Goal: Task Accomplishment & Management: Use online tool/utility

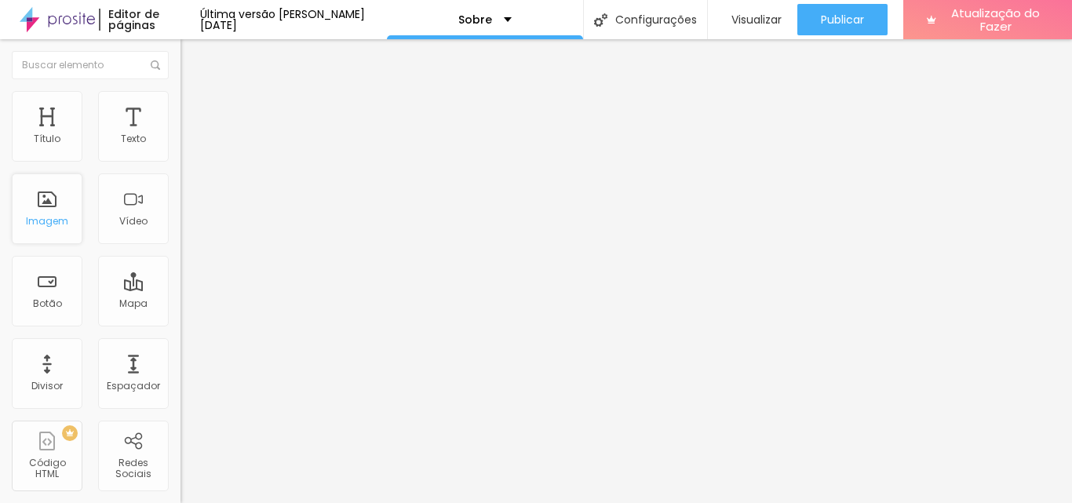
click at [61, 201] on div "Imagem" at bounding box center [47, 208] width 71 height 71
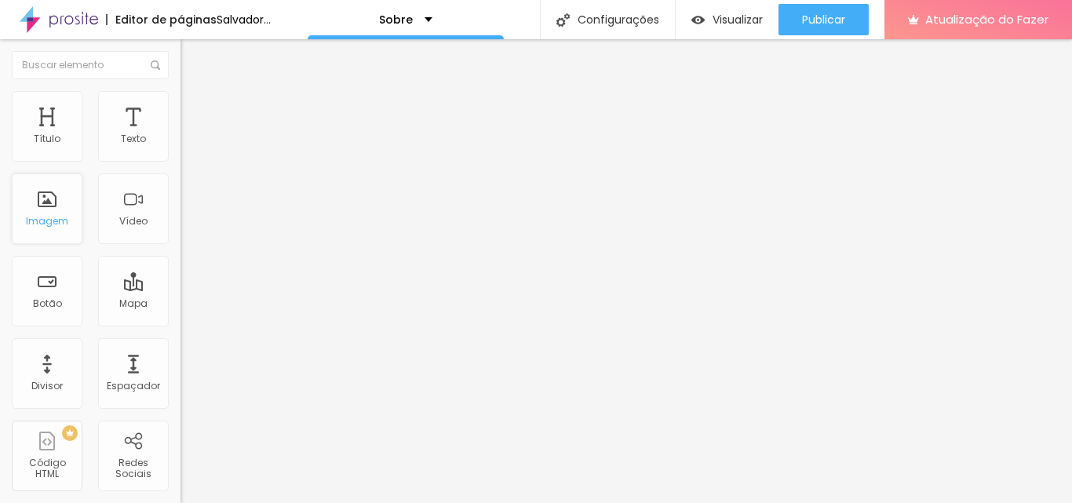
click at [49, 213] on div "Imagem" at bounding box center [47, 208] width 71 height 71
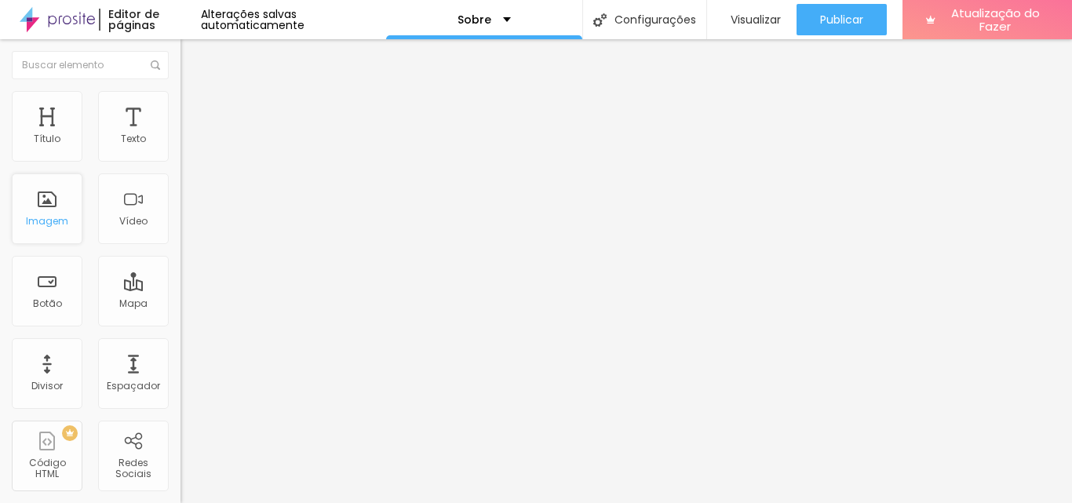
click at [50, 209] on div "Imagem" at bounding box center [47, 208] width 71 height 71
click at [50, 211] on div "Imagem" at bounding box center [47, 208] width 71 height 71
click at [190, 135] on font "Trocar imagem" at bounding box center [228, 128] width 76 height 13
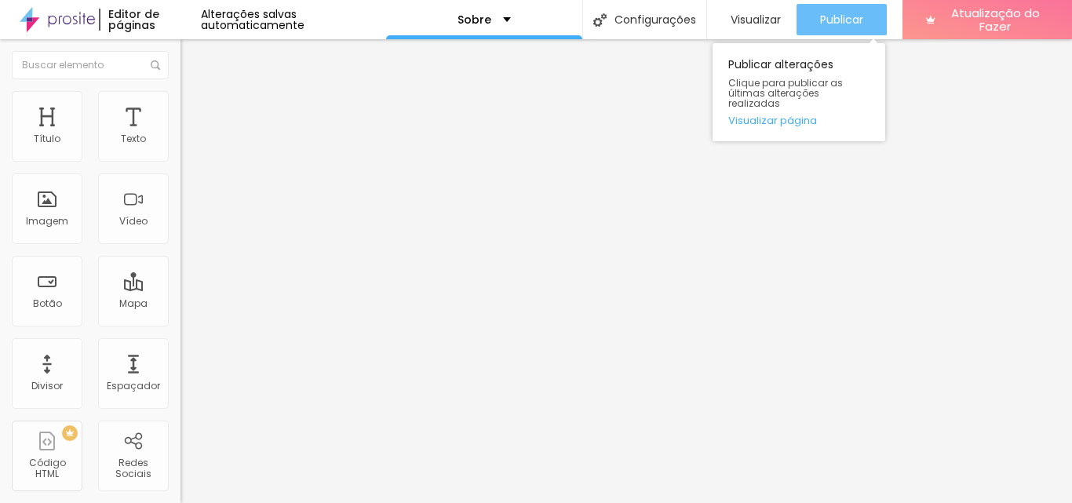
click at [837, 20] on font "Publicar" at bounding box center [841, 20] width 43 height 16
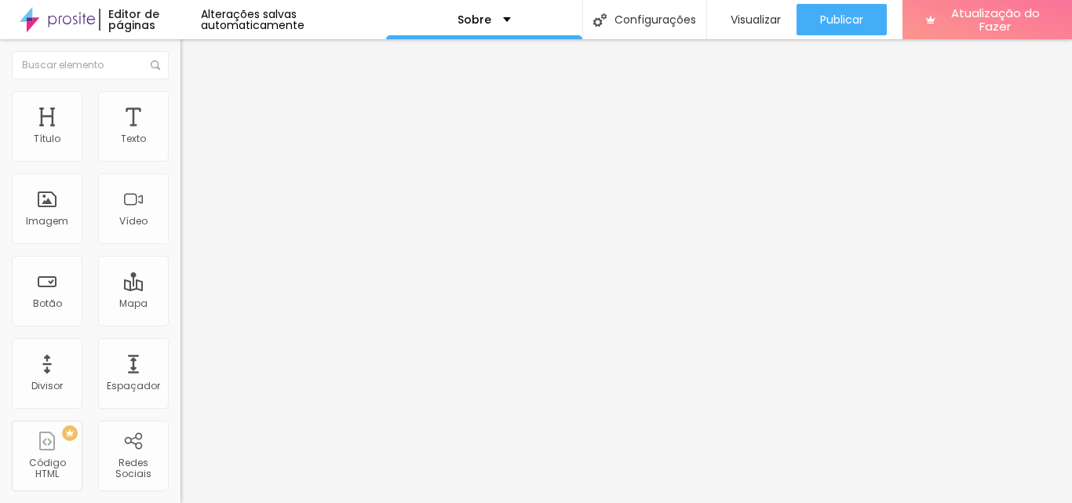
click at [180, 101] on img at bounding box center [187, 98] width 14 height 14
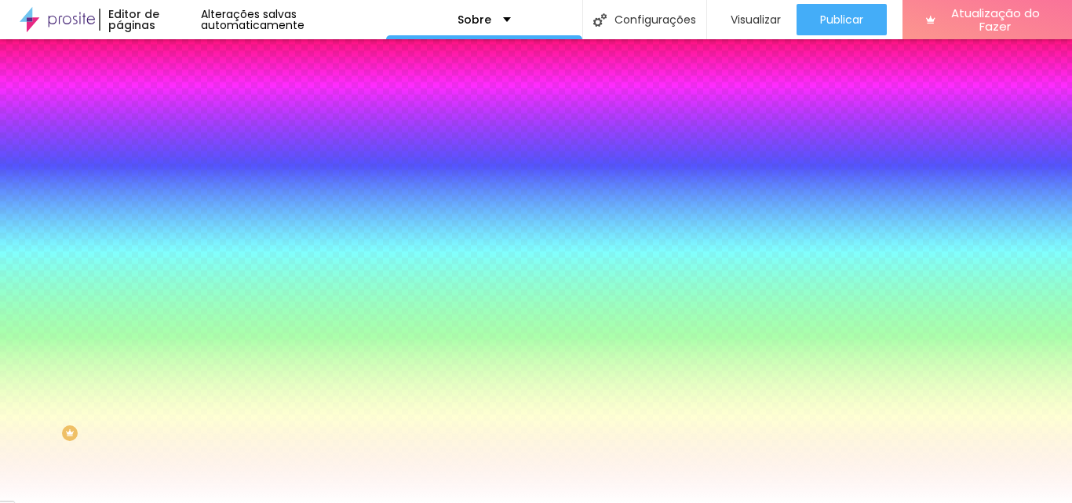
click at [180, 89] on img at bounding box center [187, 82] width 14 height 14
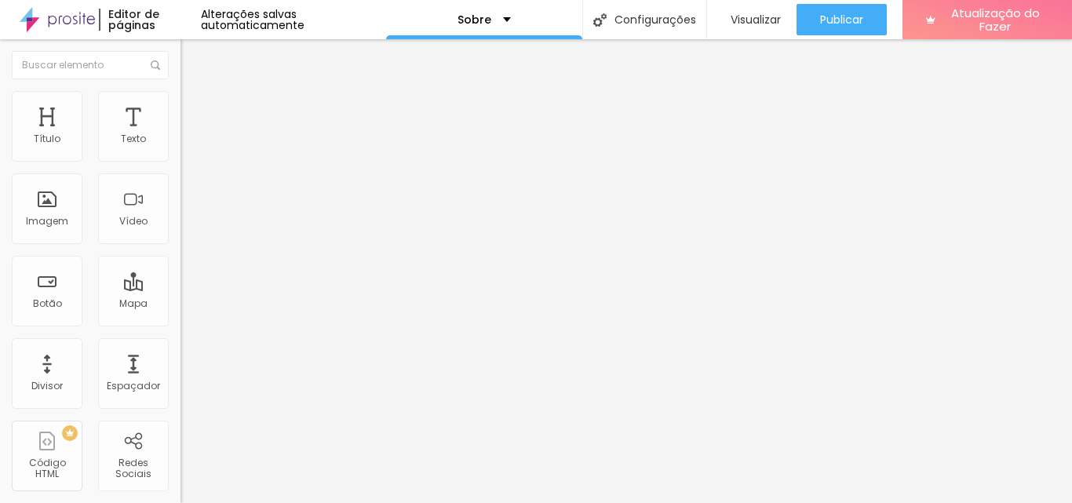
click at [192, 55] on img "button" at bounding box center [198, 57] width 13 height 13
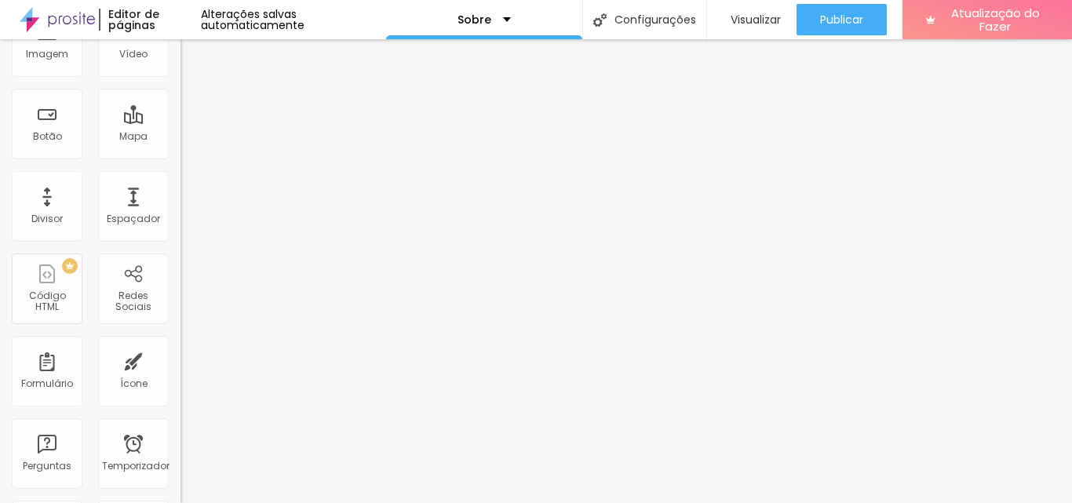
scroll to position [160, 0]
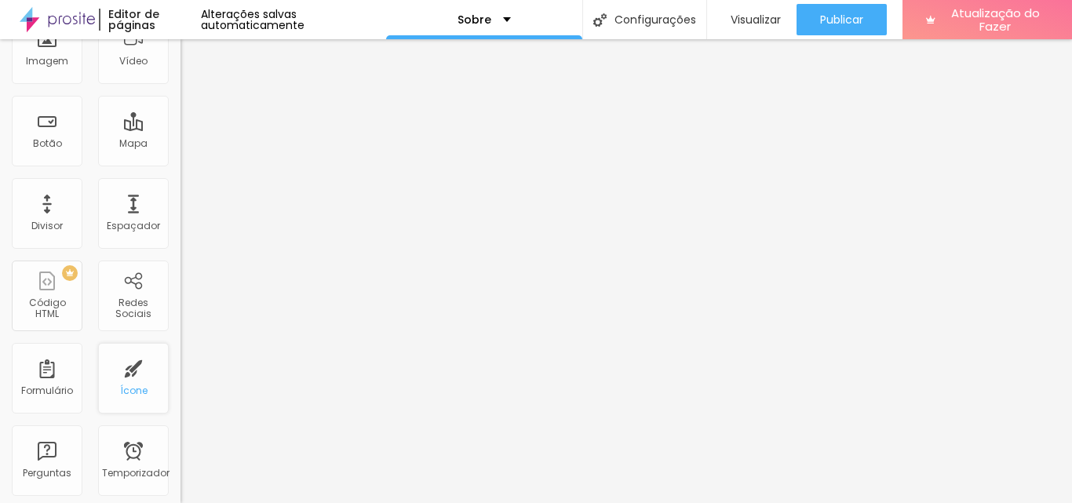
click at [140, 365] on div "Ícone" at bounding box center [133, 378] width 71 height 71
click at [137, 371] on div "Ícone" at bounding box center [133, 378] width 71 height 71
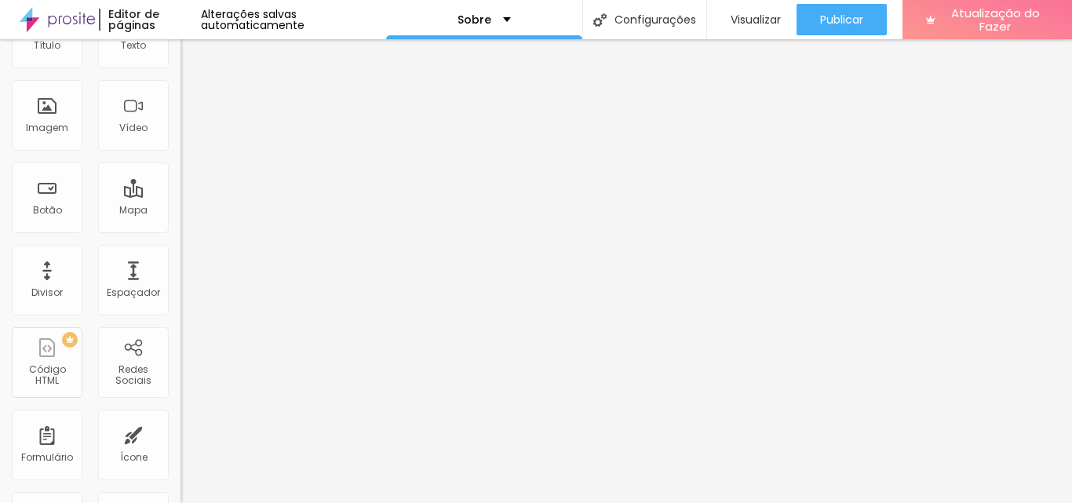
scroll to position [57, 0]
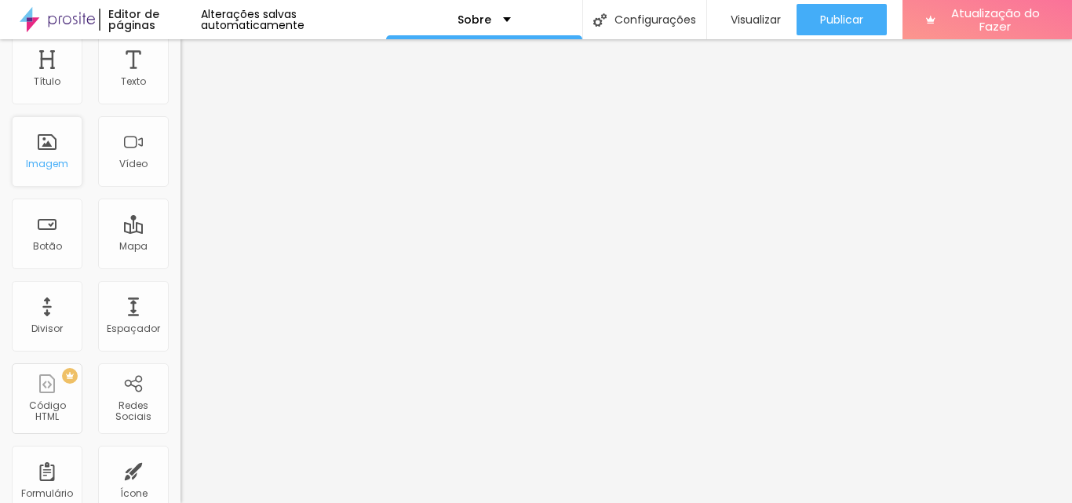
click at [64, 155] on div "Imagem" at bounding box center [47, 151] width 71 height 71
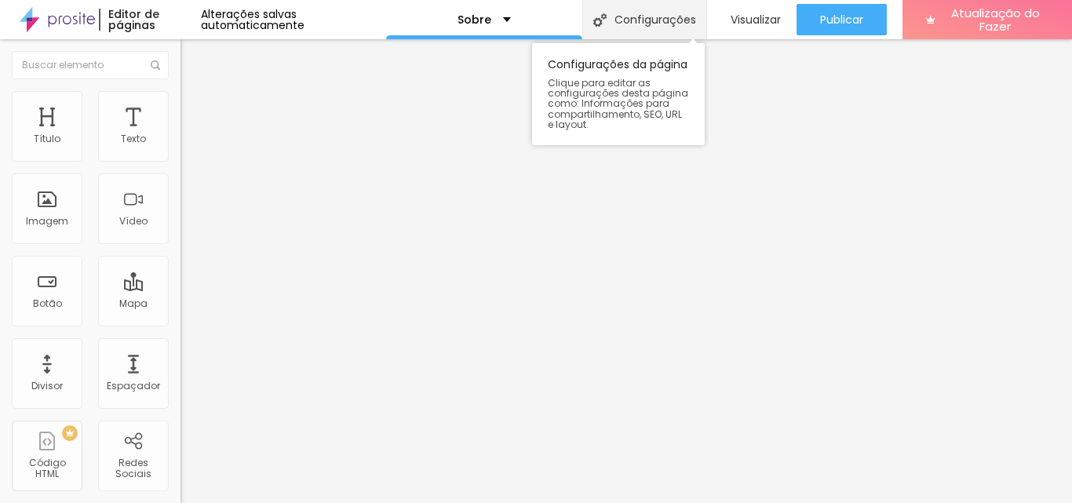
click at [614, 22] on font "Configurações" at bounding box center [655, 20] width 82 height 16
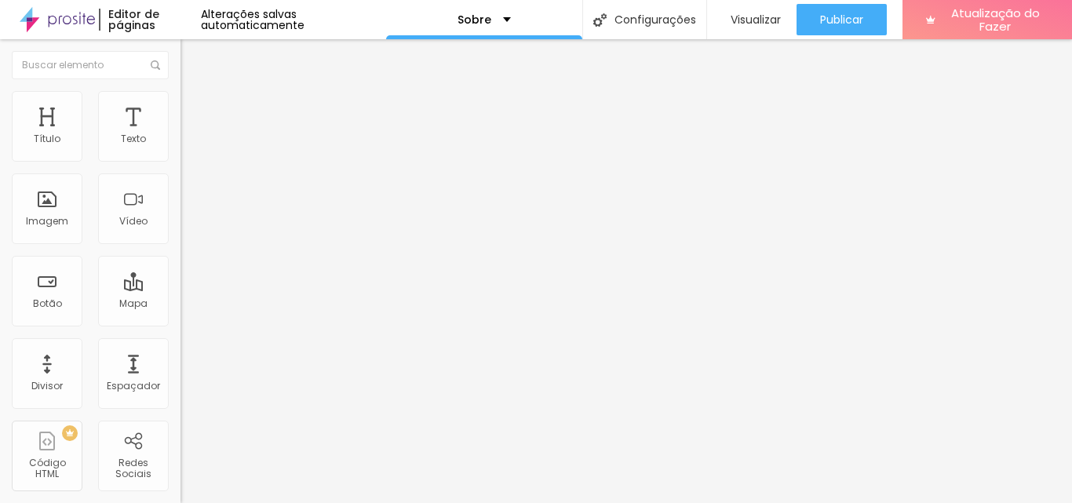
click at [748, 18] on font "Visualizar" at bounding box center [755, 20] width 50 height 16
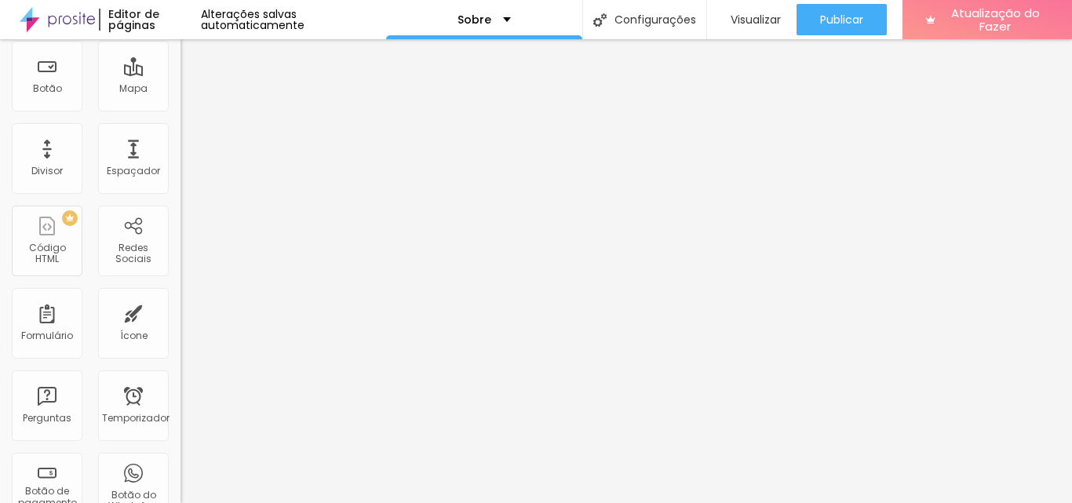
scroll to position [0, 0]
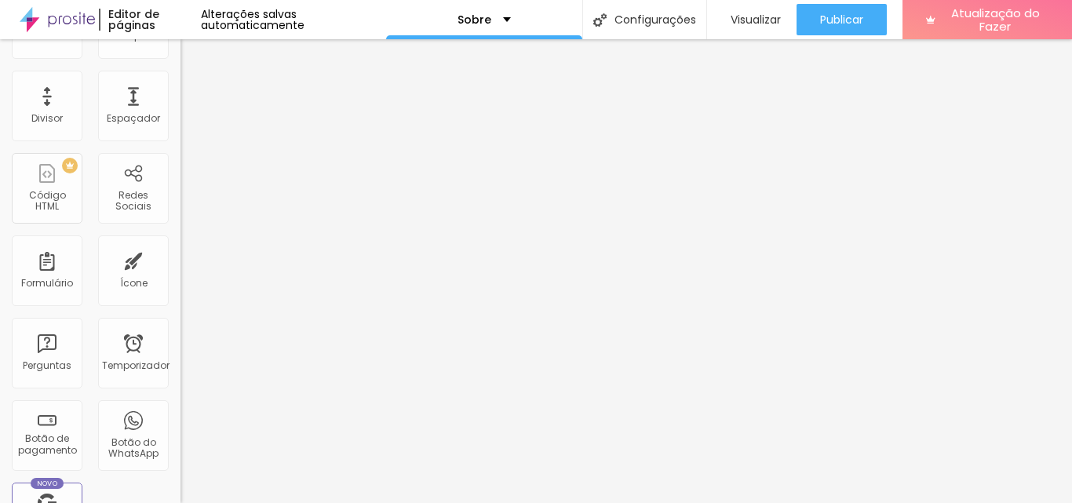
scroll to position [392, 0]
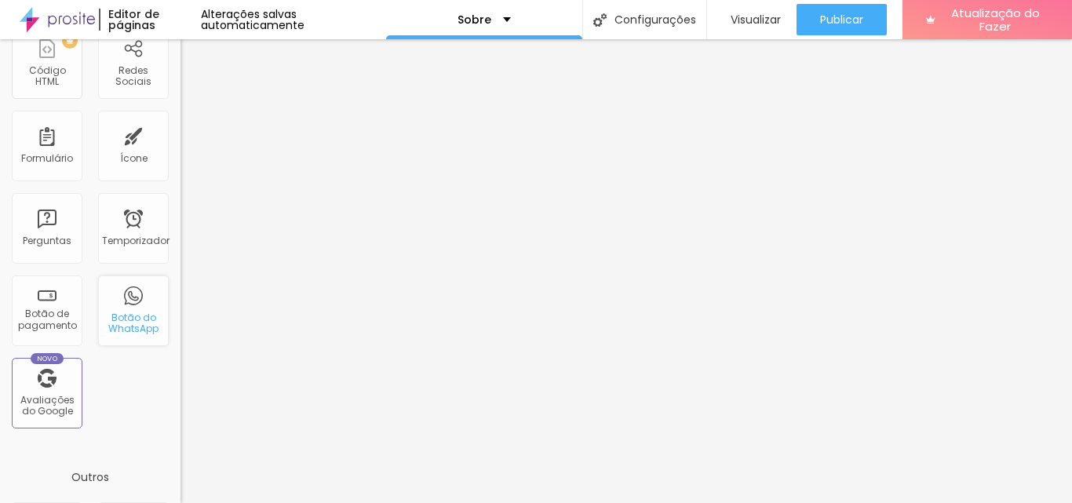
click at [138, 319] on font "Botão do WhatsApp" at bounding box center [133, 323] width 50 height 24
click at [124, 308] on div "Botão do WhatsApp" at bounding box center [133, 310] width 71 height 71
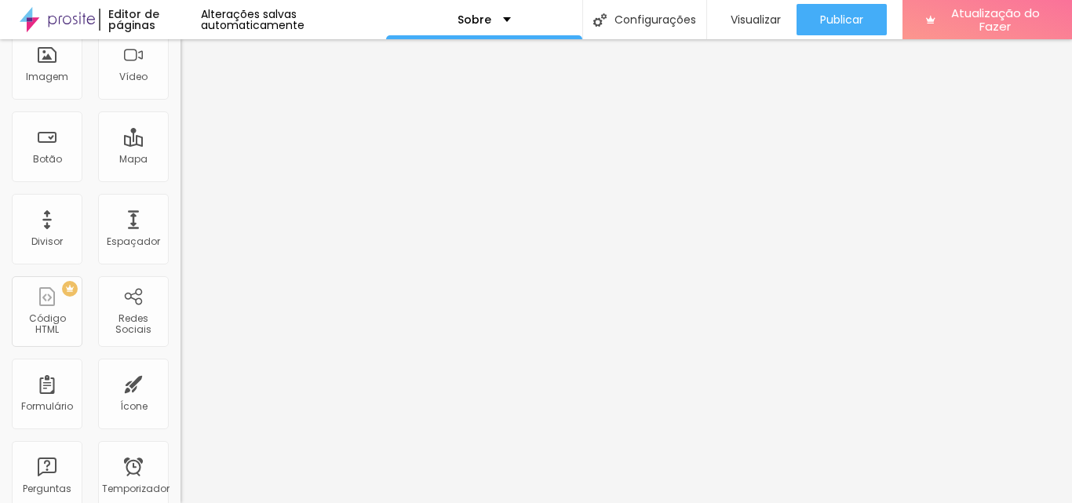
scroll to position [0, 0]
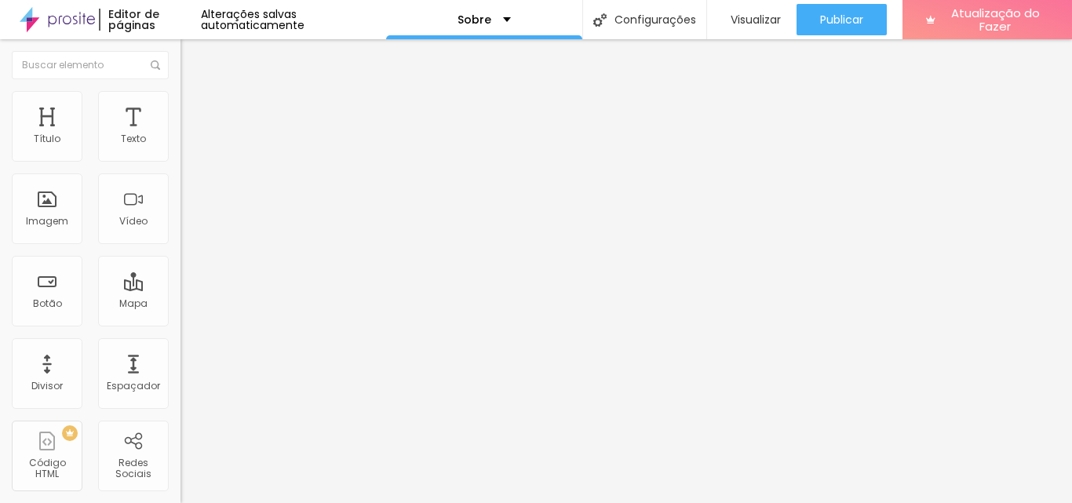
drag, startPoint x: 121, startPoint y: 275, endPoint x: 79, endPoint y: 273, distance: 41.6
drag, startPoint x: 62, startPoint y: 273, endPoint x: 115, endPoint y: 275, distance: 52.6
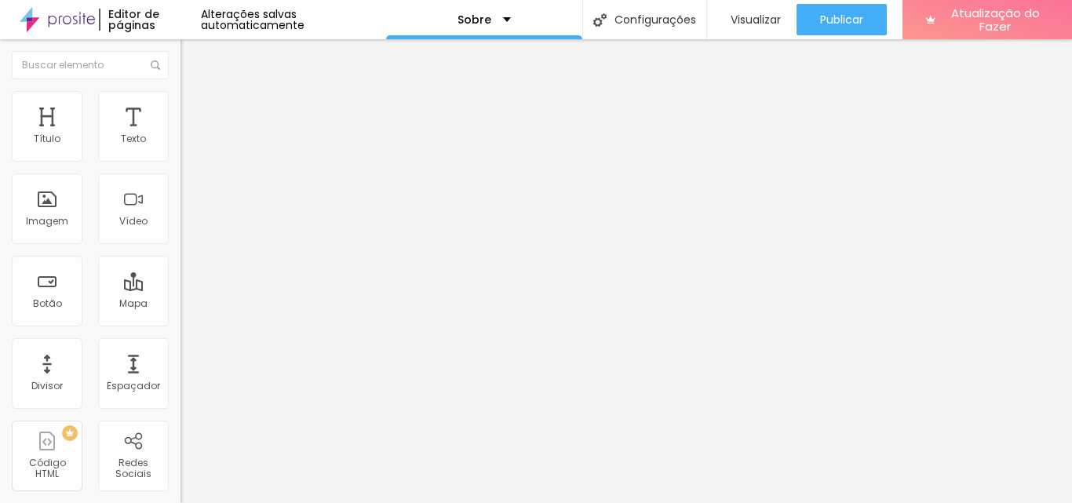
drag, startPoint x: 122, startPoint y: 276, endPoint x: 59, endPoint y: 279, distance: 62.8
type textarea "Olá, cheguei até você pelo seu site gostaria de mais informações :)"
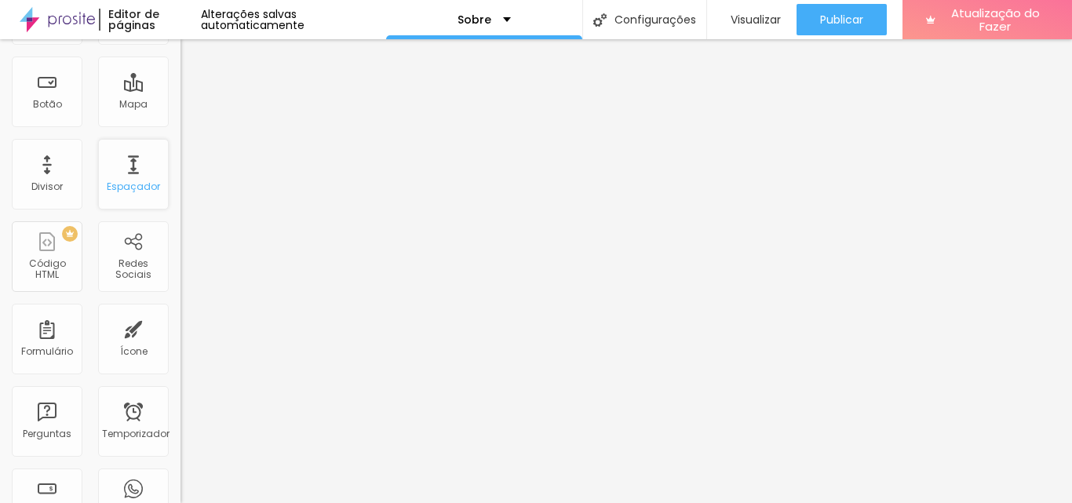
scroll to position [235, 0]
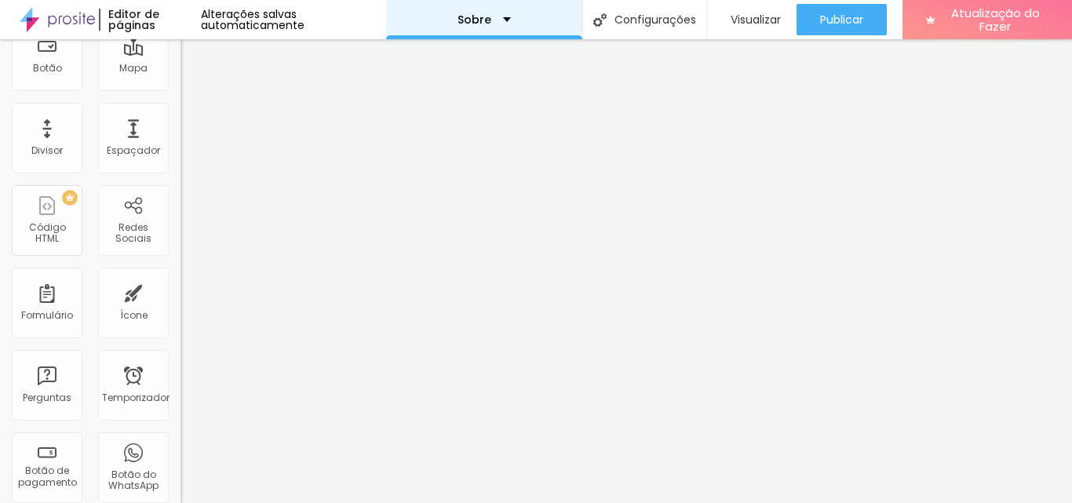
click at [509, 21] on div "Sobre" at bounding box center [484, 19] width 196 height 39
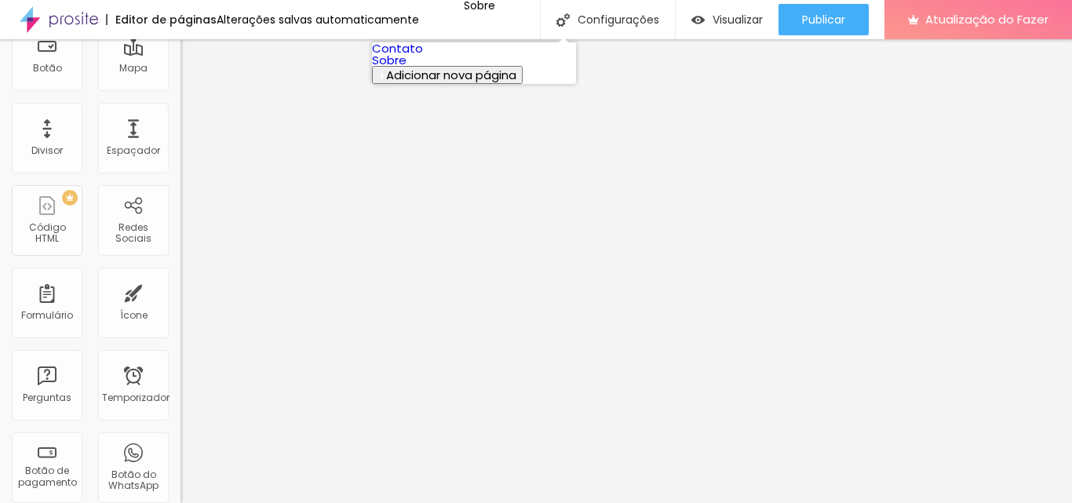
click at [406, 68] on link "Sobre" at bounding box center [389, 60] width 35 height 16
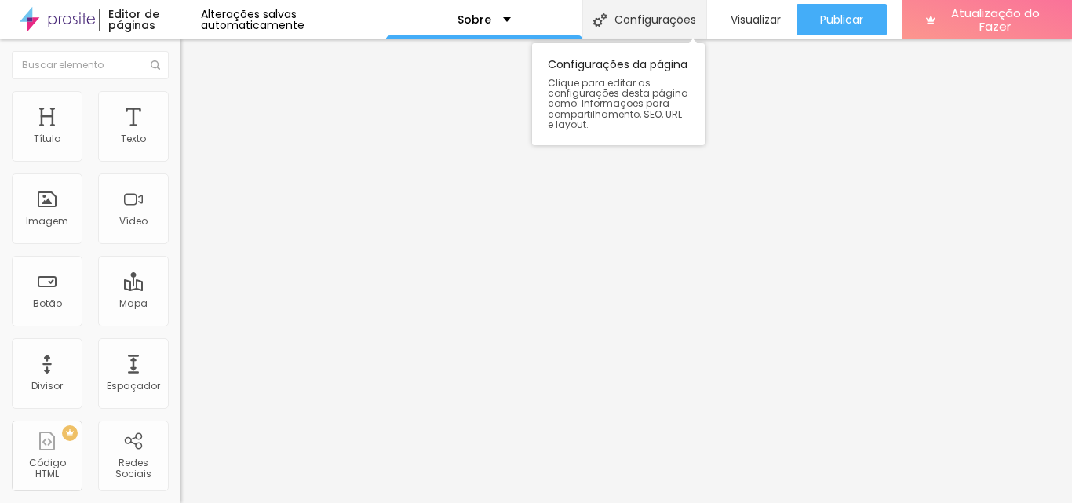
click at [615, 23] on font "Configurações" at bounding box center [655, 20] width 82 height 16
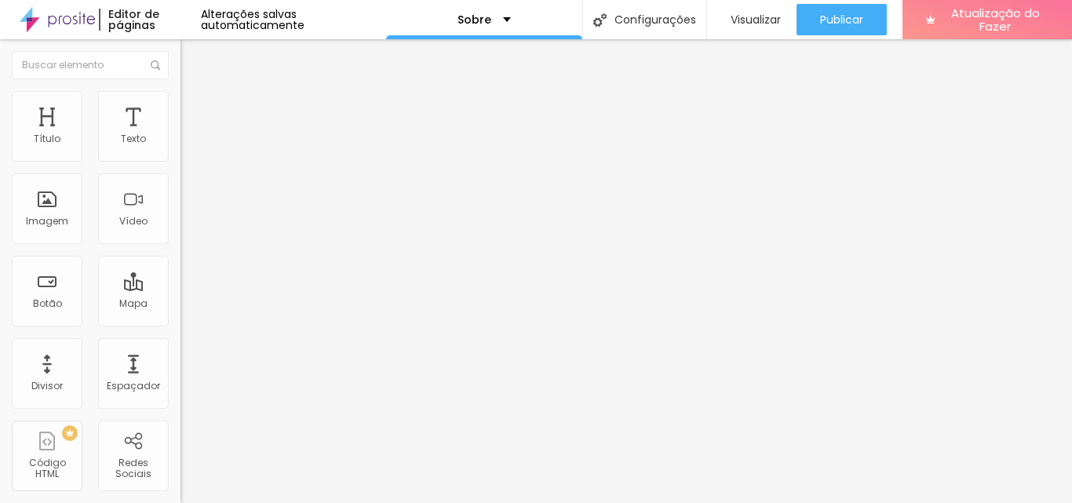
click at [64, 289] on div "Botão" at bounding box center [47, 291] width 71 height 71
click at [180, 148] on input "text" at bounding box center [274, 140] width 188 height 16
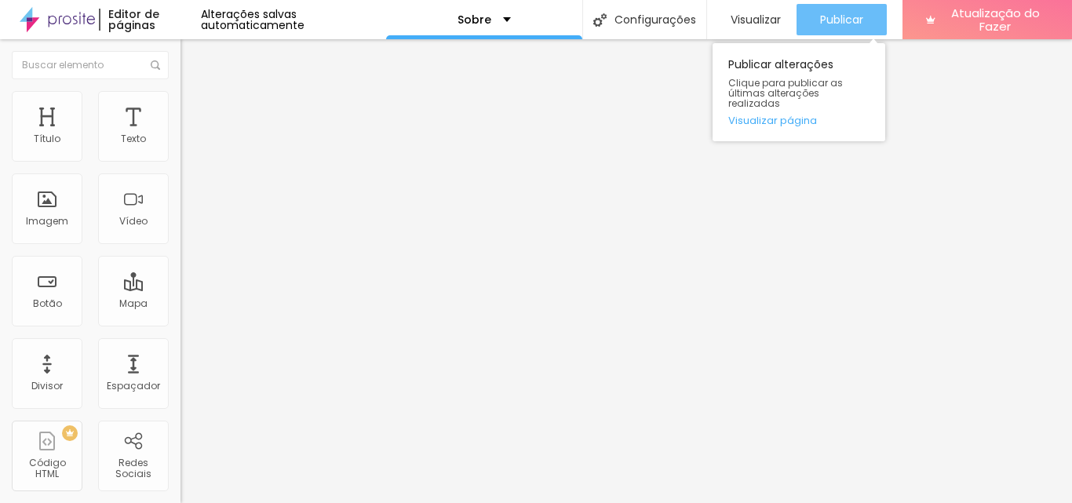
type input "[PHONE_NUMBER]"
click at [836, 16] on font "Publicar" at bounding box center [841, 20] width 43 height 16
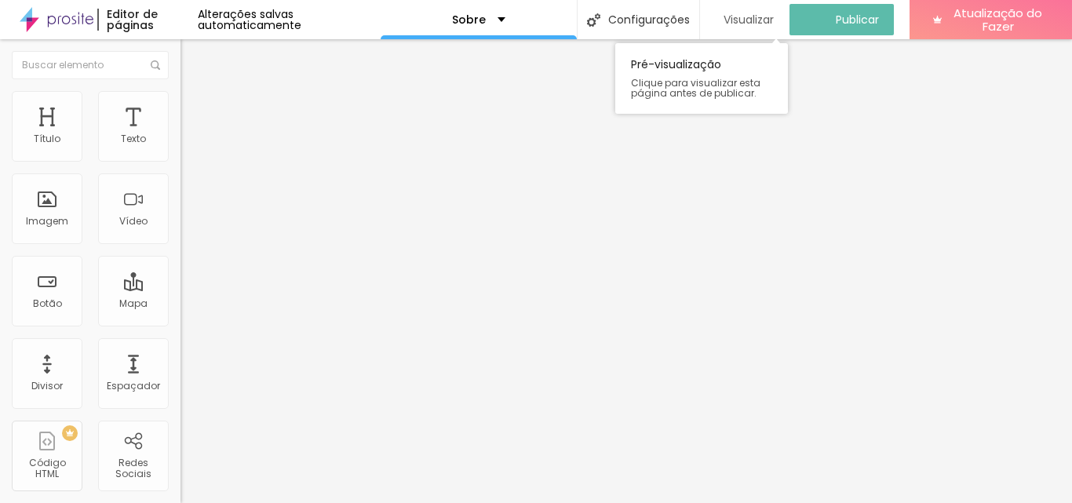
click at [767, 12] on font "Visualizar" at bounding box center [748, 20] width 50 height 16
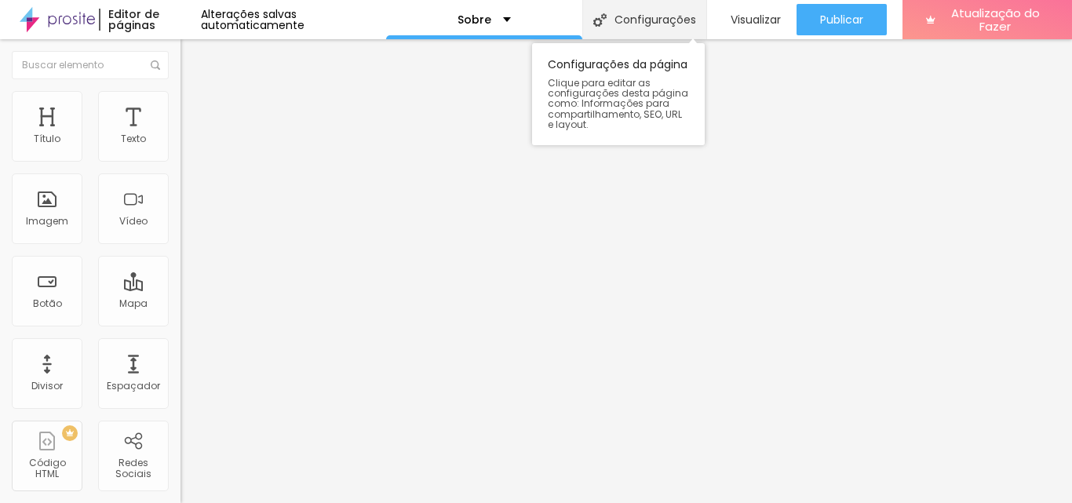
click at [614, 20] on font "Configurações" at bounding box center [655, 20] width 82 height 16
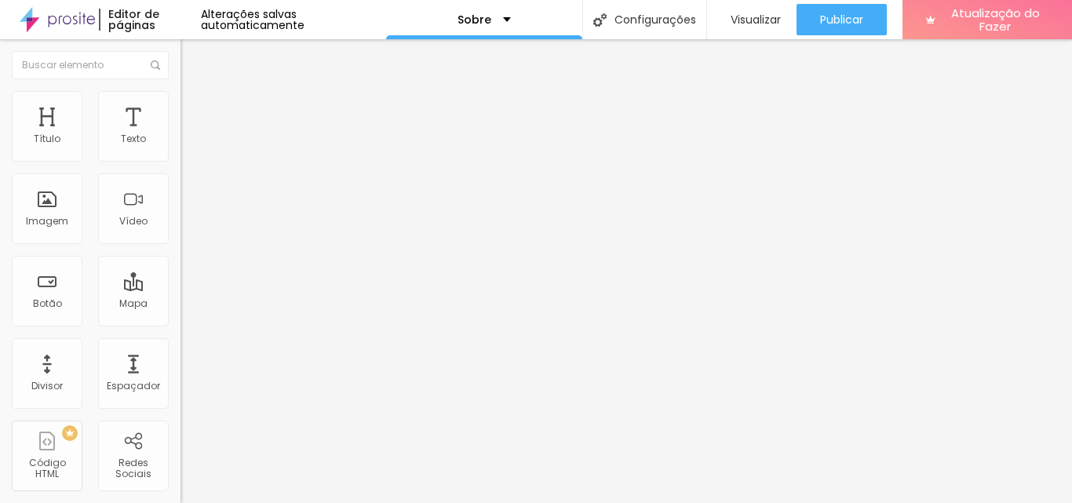
click at [195, 105] on font "Estilo" at bounding box center [207, 101] width 24 height 13
click at [180, 107] on img at bounding box center [187, 114] width 14 height 14
click at [180, 87] on img at bounding box center [187, 82] width 14 height 14
click at [180, 91] on img at bounding box center [187, 98] width 14 height 14
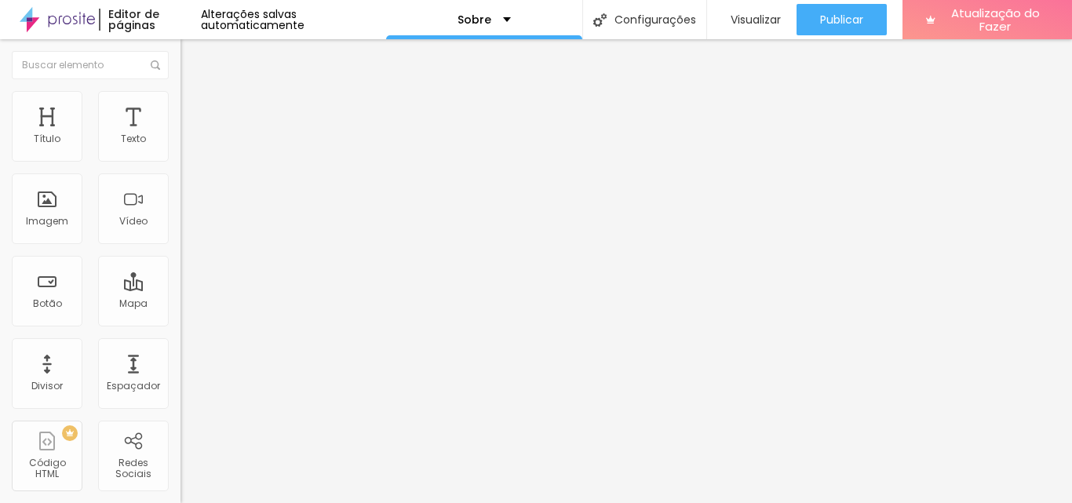
click at [180, 107] on li "Avançado" at bounding box center [270, 115] width 180 height 16
click at [40, 16] on img at bounding box center [57, 19] width 75 height 39
click at [529, 9] on div "Sobre" at bounding box center [484, 19] width 196 height 39
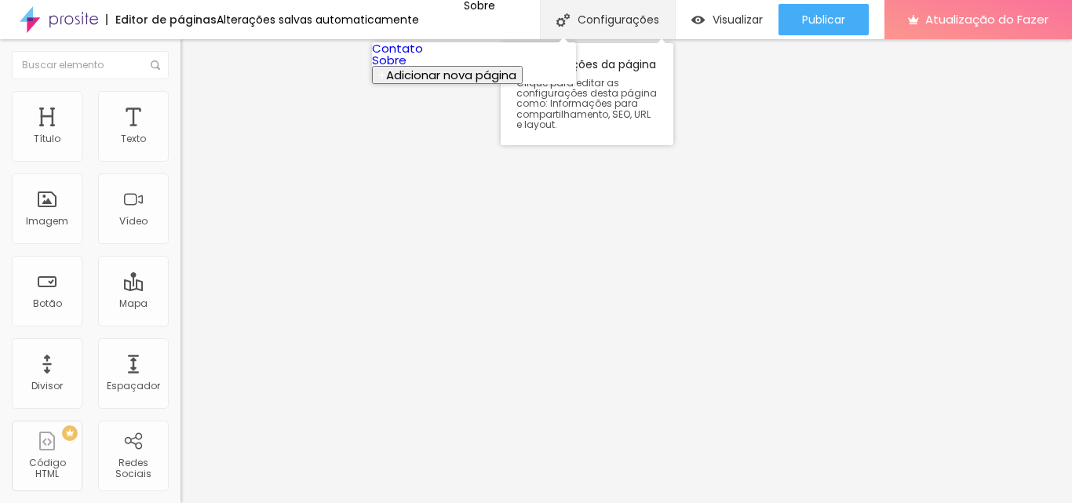
click at [646, 4] on div "Configurações" at bounding box center [607, 19] width 135 height 39
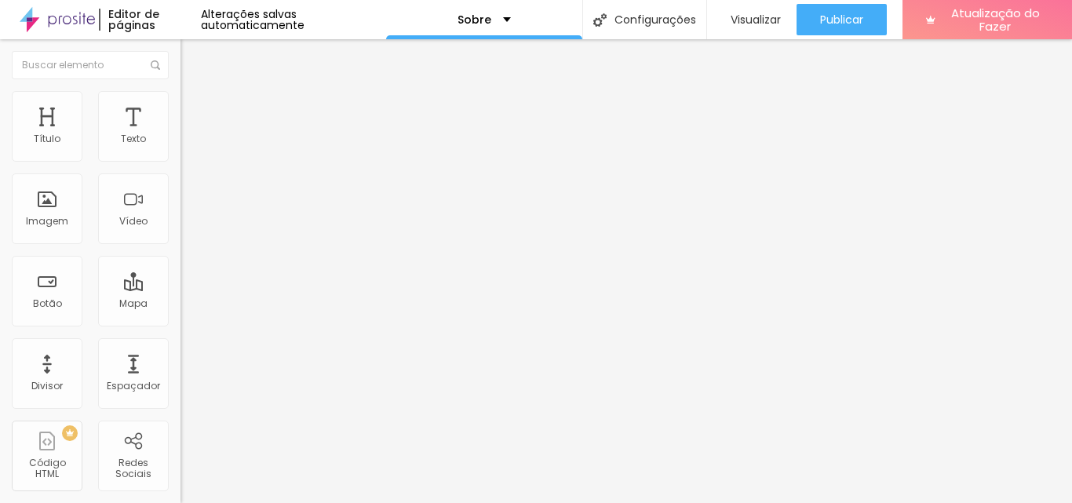
click at [476, 15] on font "Sobre" at bounding box center [474, 20] width 34 height 16
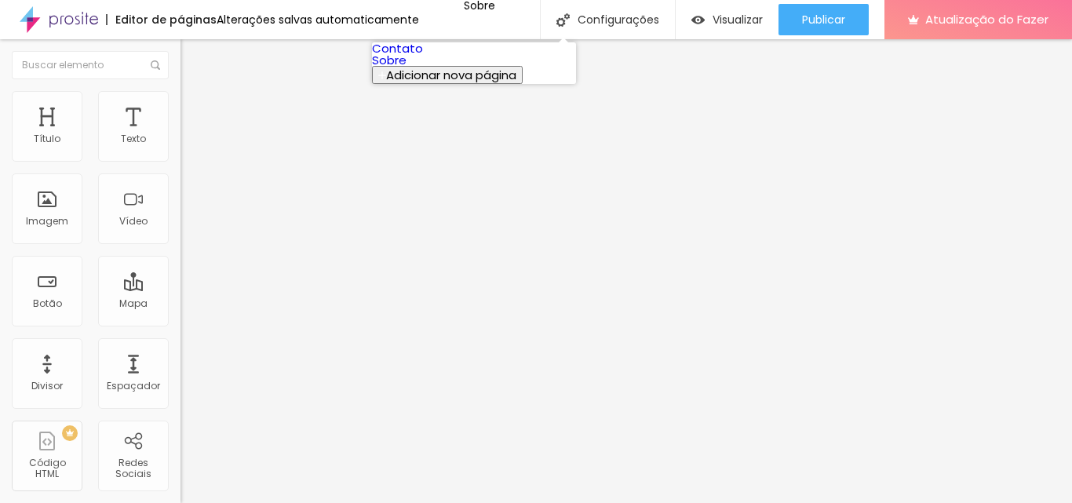
click at [406, 68] on link "Sobre" at bounding box center [389, 60] width 35 height 16
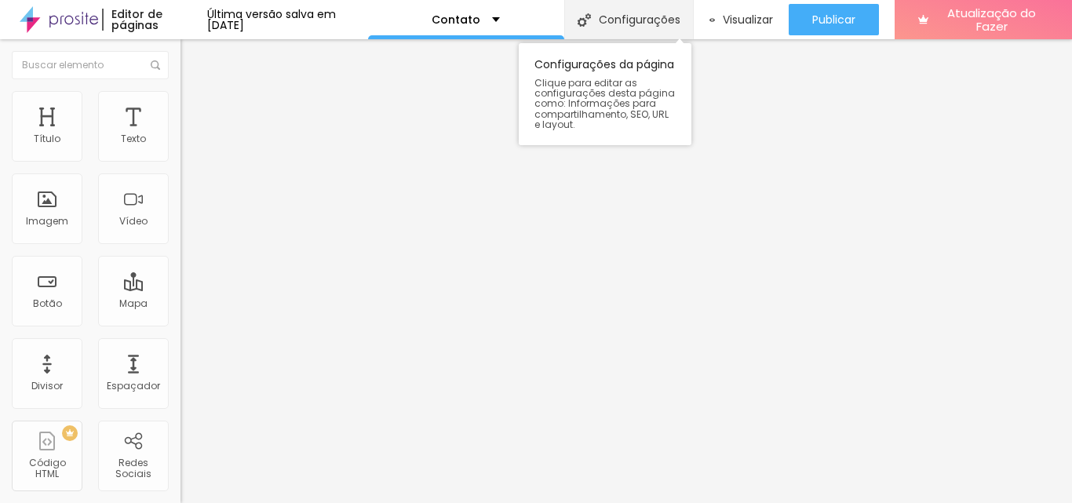
click at [638, 16] on font "Configurações" at bounding box center [640, 20] width 82 height 16
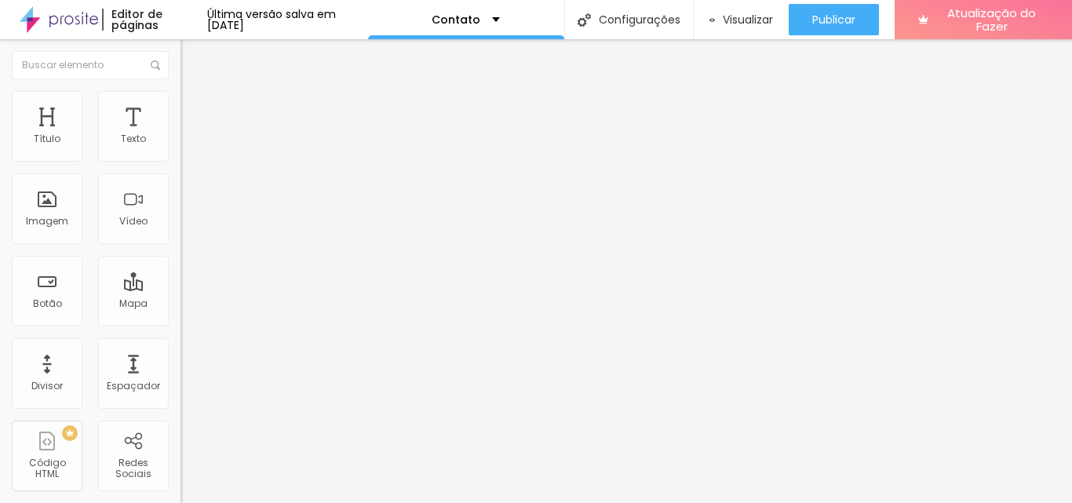
click at [136, 116] on div "Texto" at bounding box center [133, 126] width 71 height 71
click at [60, 218] on font "Imagem" at bounding box center [47, 220] width 42 height 13
click at [105, 224] on div "Vídeo" at bounding box center [133, 208] width 71 height 71
click at [48, 302] on font "Botão" at bounding box center [47, 303] width 29 height 13
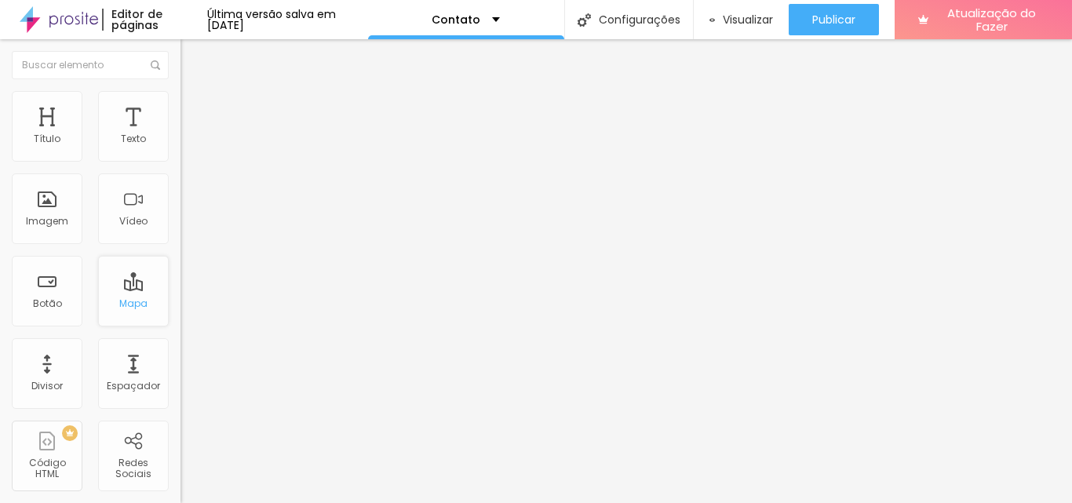
click at [140, 295] on div "Mapa" at bounding box center [133, 291] width 71 height 71
click at [46, 368] on div "Divisor" at bounding box center [47, 373] width 71 height 71
click at [124, 22] on font "Editor de páginas" at bounding box center [136, 19] width 51 height 27
click at [63, 20] on img at bounding box center [59, 19] width 78 height 39
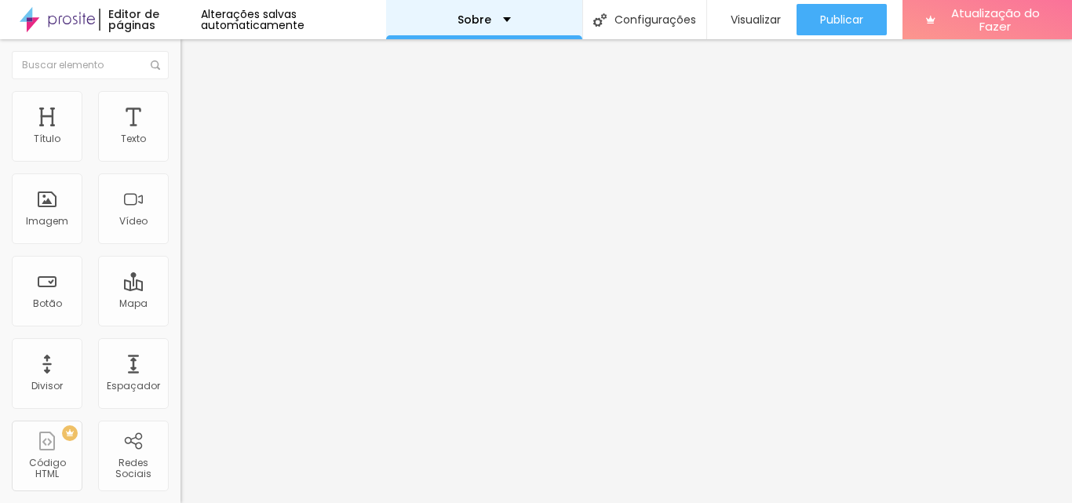
click at [508, 16] on div "Sobre" at bounding box center [484, 19] width 196 height 39
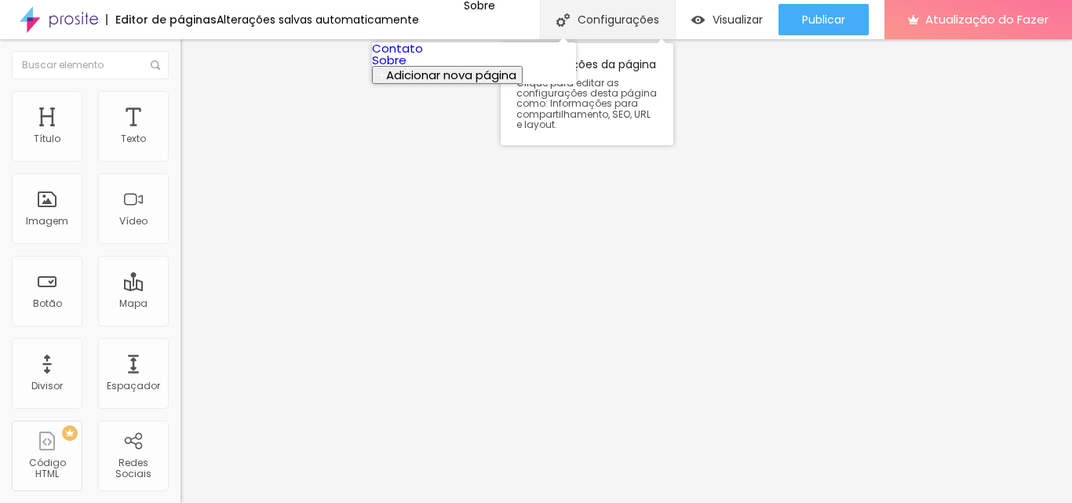
click at [624, 23] on font "Configurações" at bounding box center [618, 20] width 82 height 16
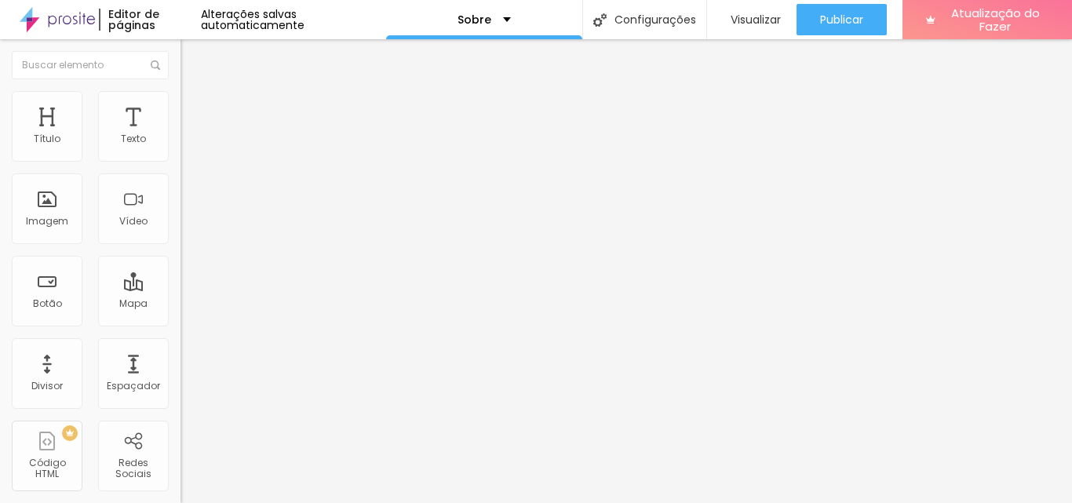
click at [61, 243] on div "Imagem" at bounding box center [47, 208] width 71 height 71
click at [59, 218] on font "Imagem" at bounding box center [47, 220] width 42 height 13
click at [61, 161] on div "Título" at bounding box center [47, 126] width 71 height 71
click at [107, 54] on input "text" at bounding box center [90, 65] width 157 height 28
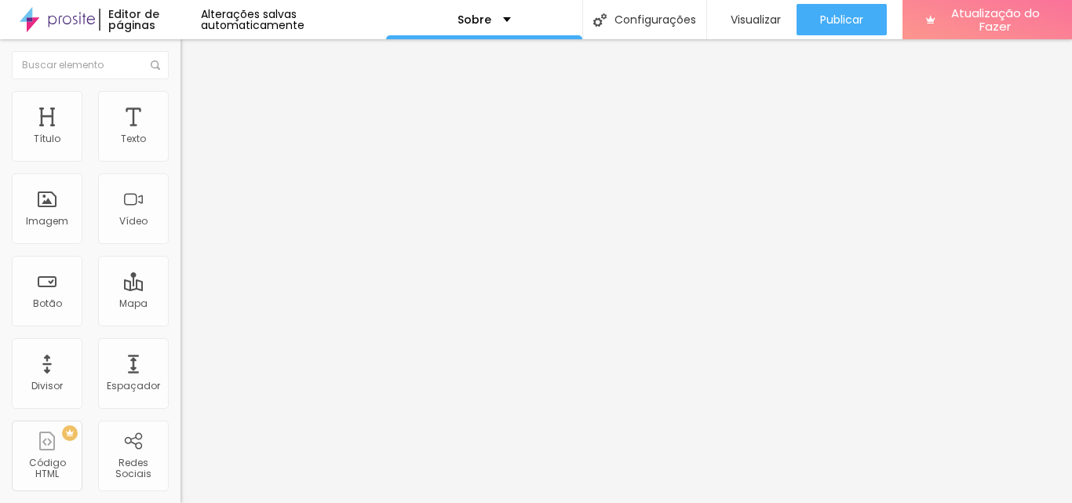
click at [137, 12] on font "Editor de páginas" at bounding box center [133, 19] width 51 height 27
click at [67, 20] on img at bounding box center [57, 19] width 75 height 39
